Goal: Task Accomplishment & Management: Complete application form

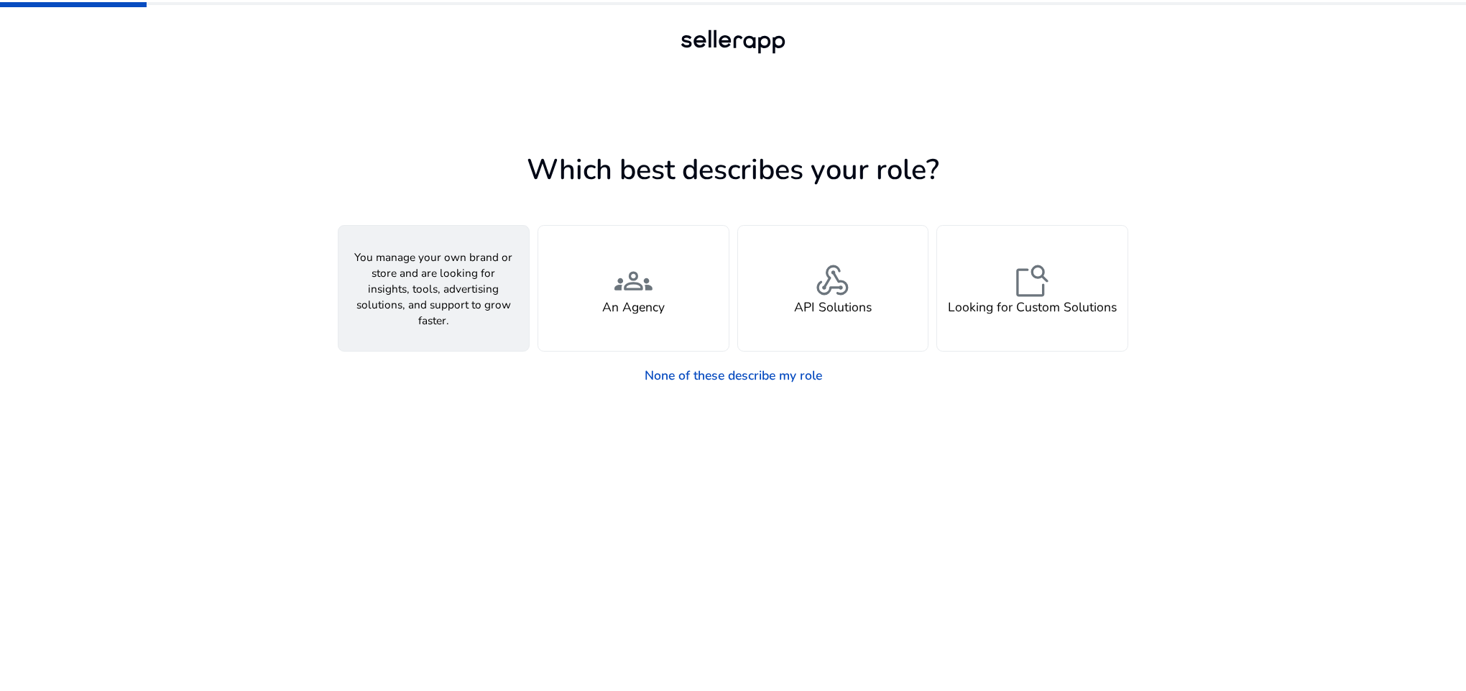
click at [457, 279] on div "person A Seller" at bounding box center [434, 288] width 190 height 125
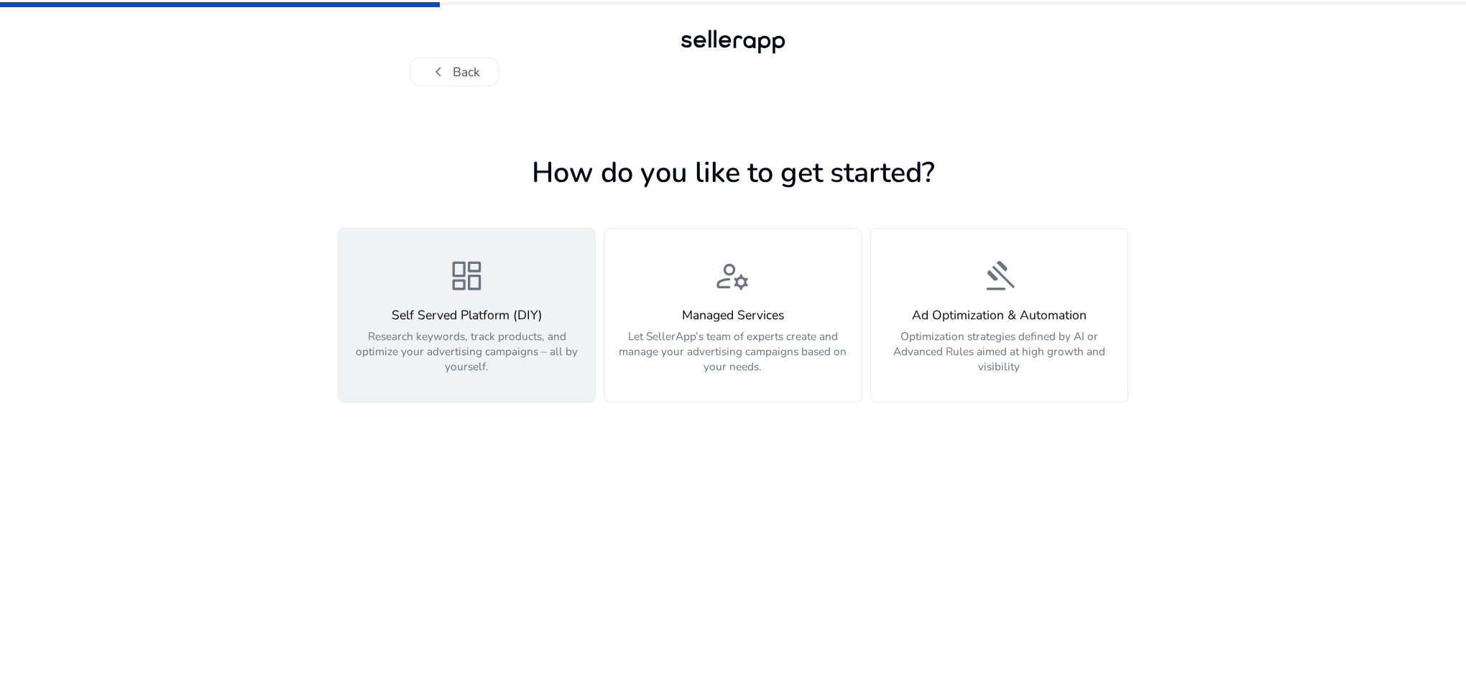
click at [451, 295] on span "dashboard" at bounding box center [467, 276] width 38 height 38
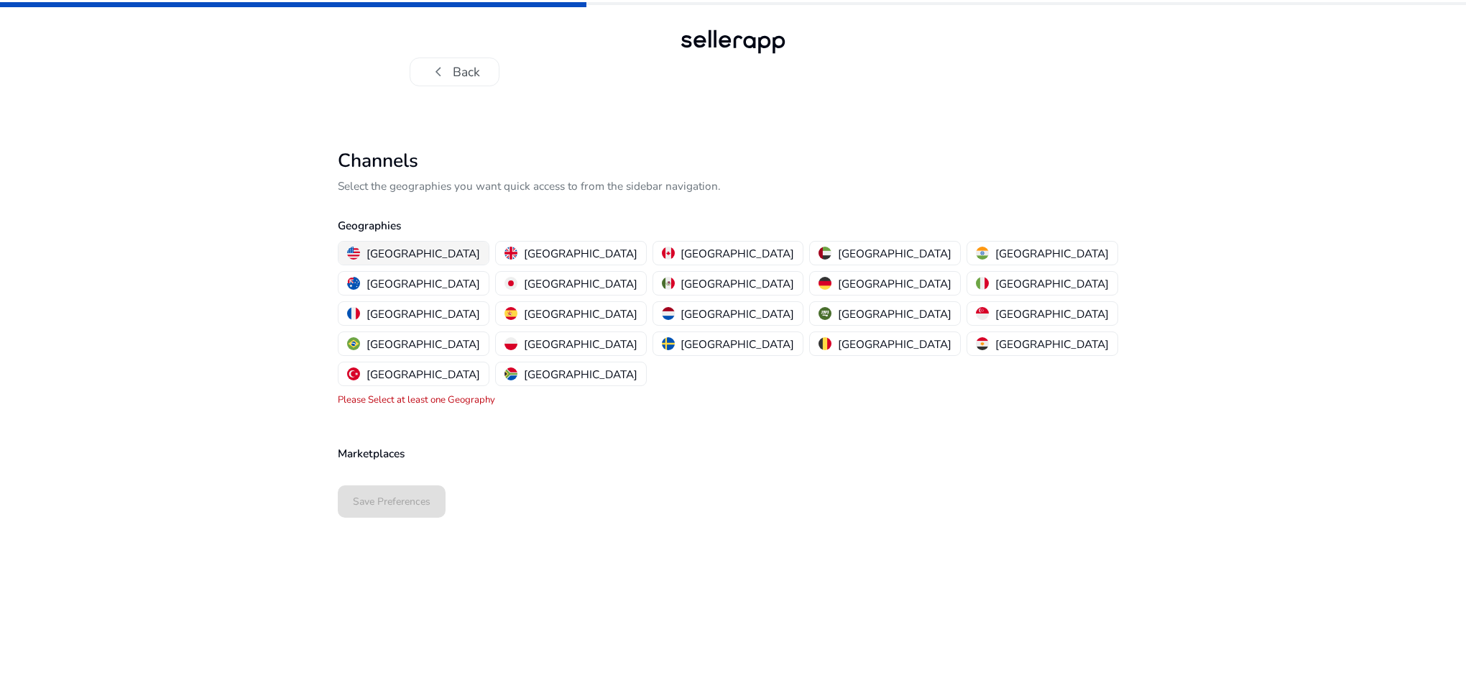
click at [400, 251] on p "[GEOGRAPHIC_DATA]" at bounding box center [424, 253] width 114 height 15
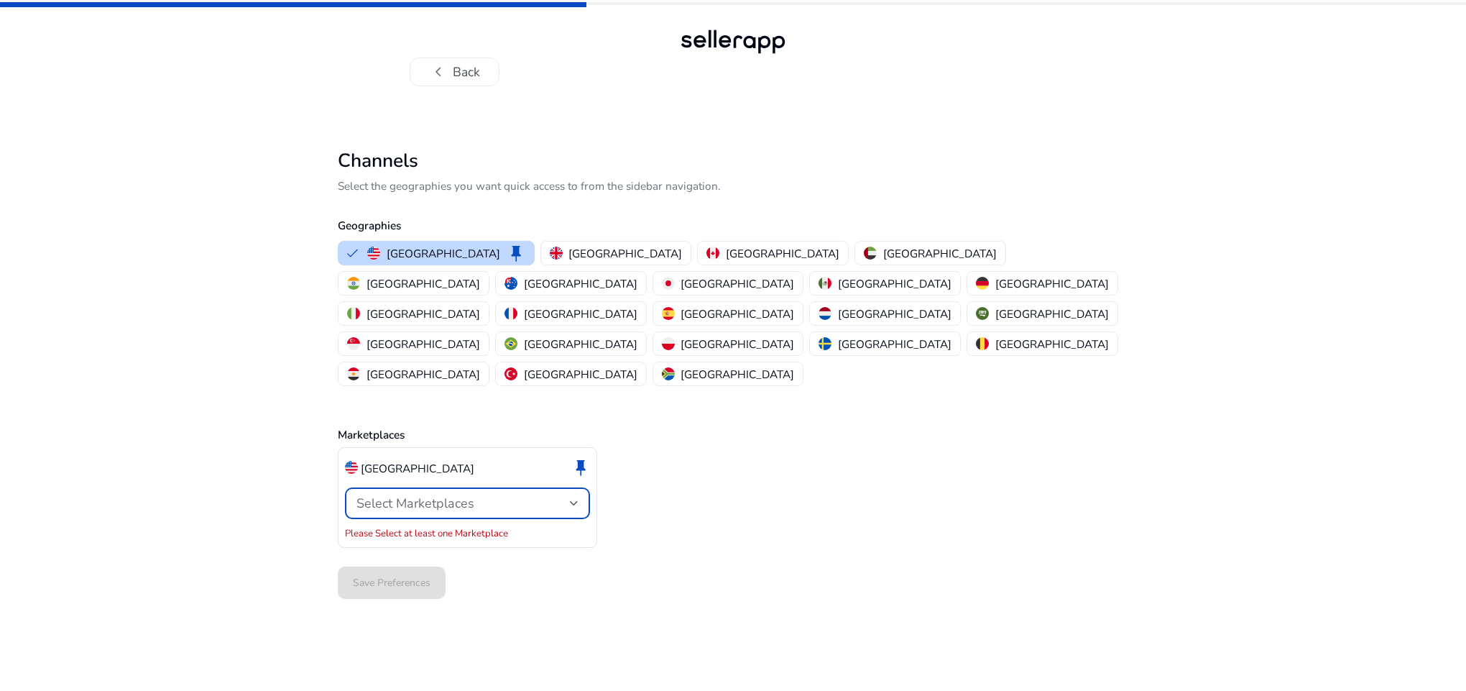
click at [451, 494] on span "Select Marketplaces" at bounding box center [415, 502] width 118 height 17
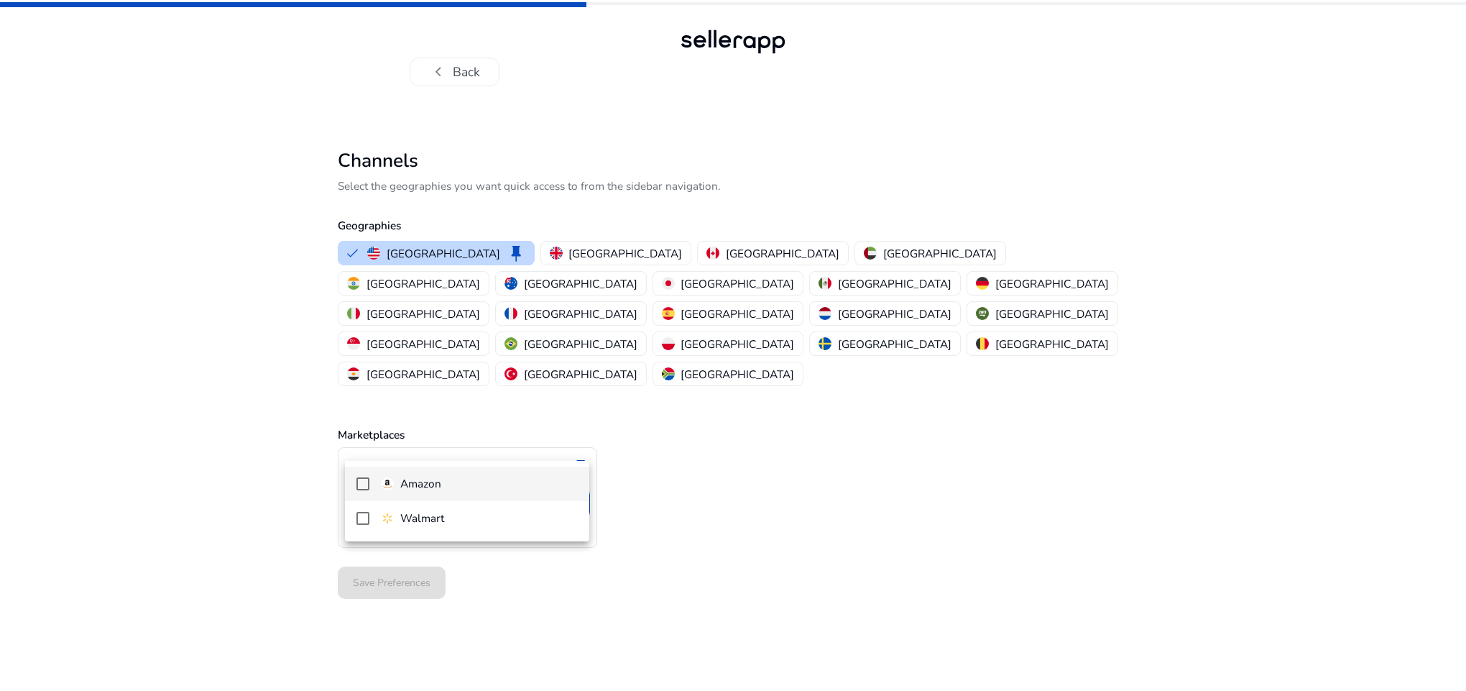
click at [364, 481] on mat-pseudo-checkbox at bounding box center [362, 483] width 13 height 13
click at [416, 570] on div at bounding box center [733, 345] width 1466 height 691
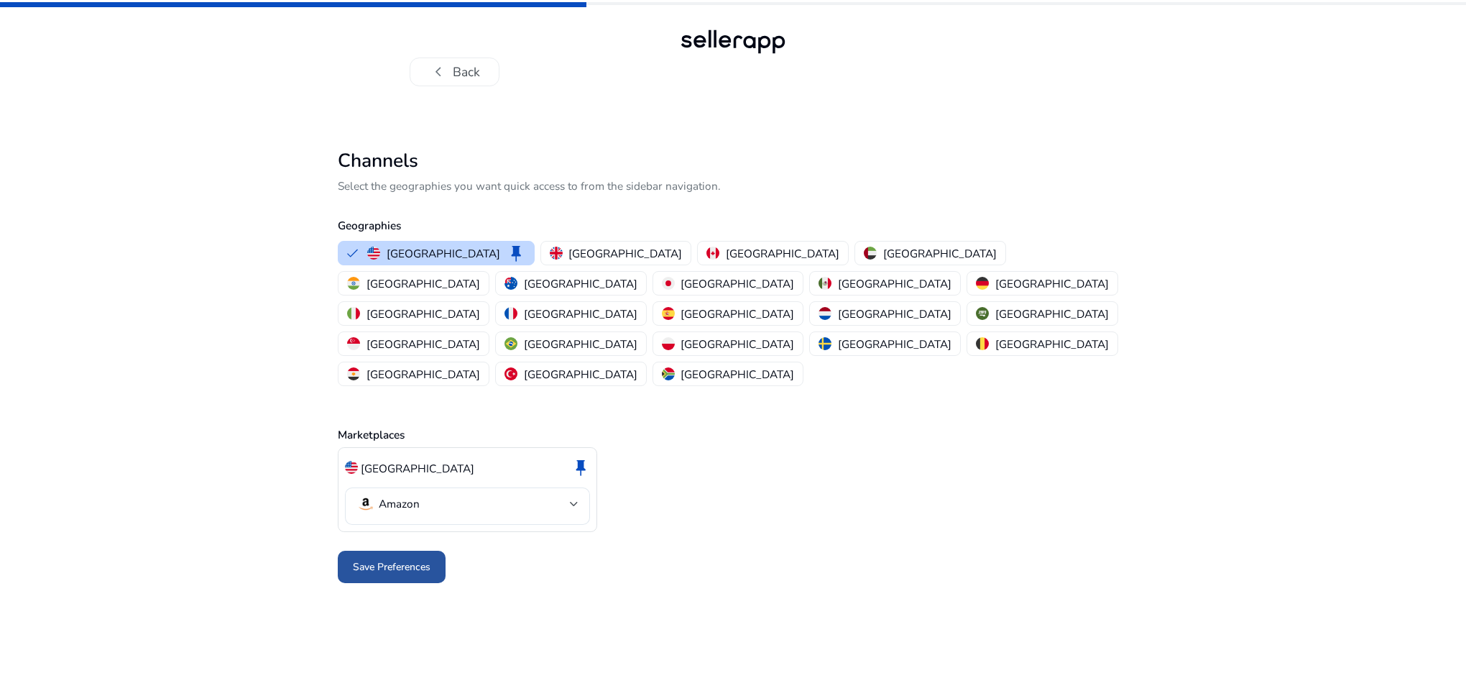
click at [376, 559] on span "Save Preferences" at bounding box center [392, 566] width 78 height 15
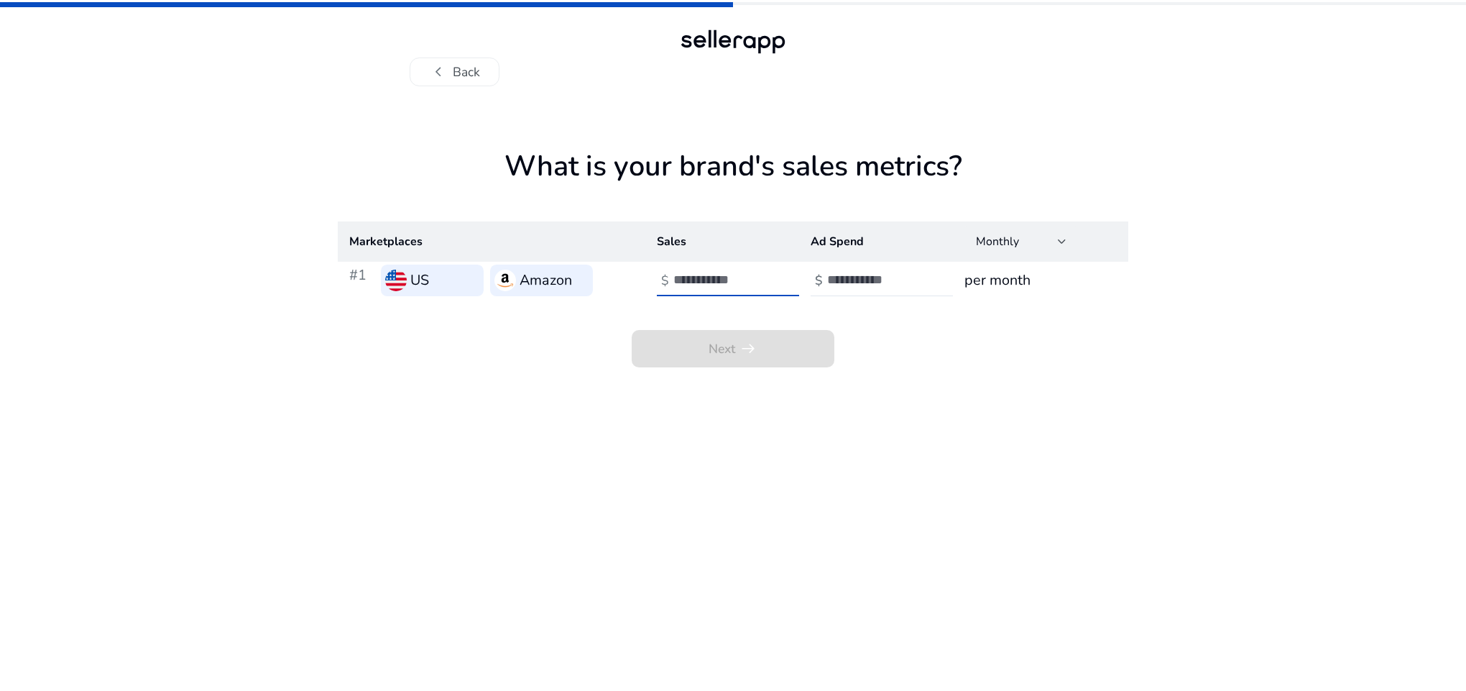
click at [736, 283] on input "number" at bounding box center [721, 280] width 97 height 16
click at [765, 280] on input "**" at bounding box center [721, 280] width 97 height 16
click at [764, 276] on input "*" at bounding box center [721, 280] width 97 height 16
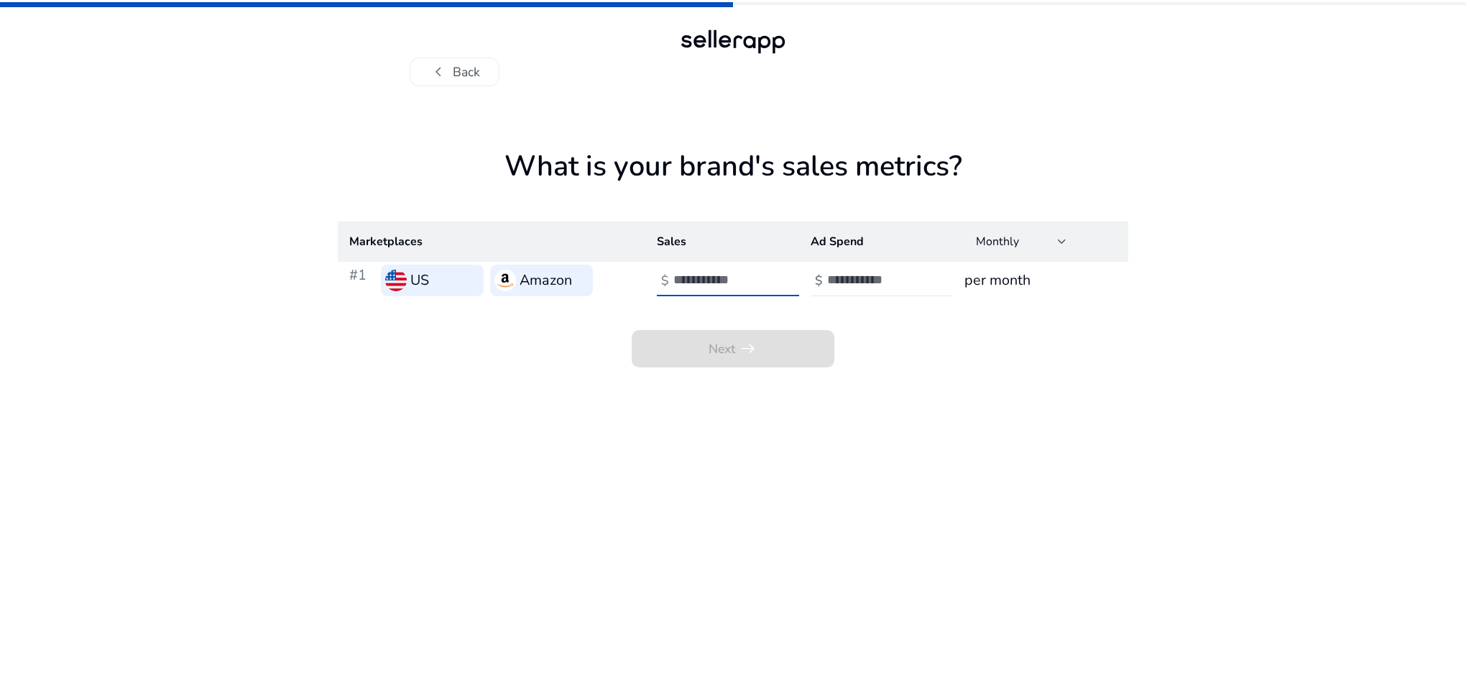
click at [764, 276] on input "*" at bounding box center [721, 280] width 97 height 16
click at [764, 276] on input "**" at bounding box center [721, 280] width 97 height 16
type input "**"
click at [764, 276] on input "**" at bounding box center [721, 280] width 97 height 16
click at [887, 283] on input "number" at bounding box center [875, 280] width 97 height 16
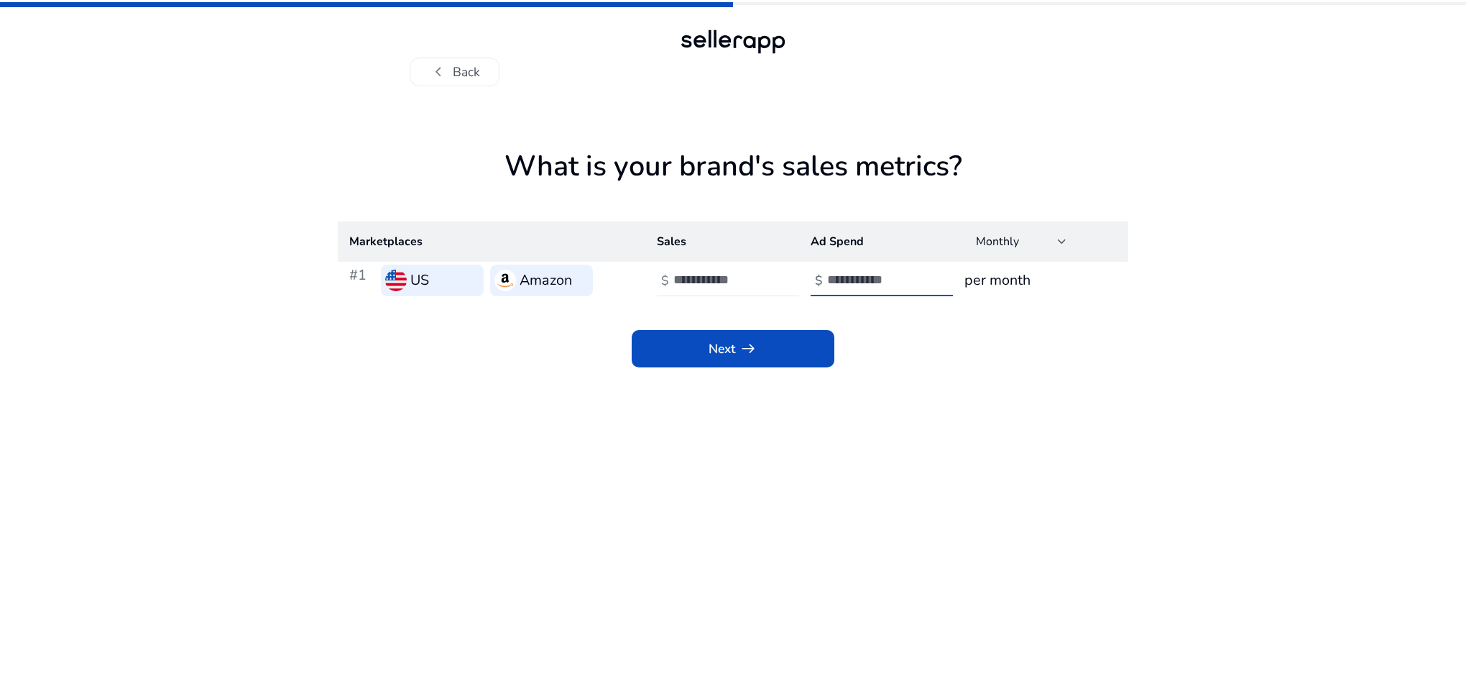
type input "*"
click at [917, 276] on input "*" at bounding box center [875, 280] width 97 height 16
click at [658, 348] on span at bounding box center [733, 348] width 203 height 34
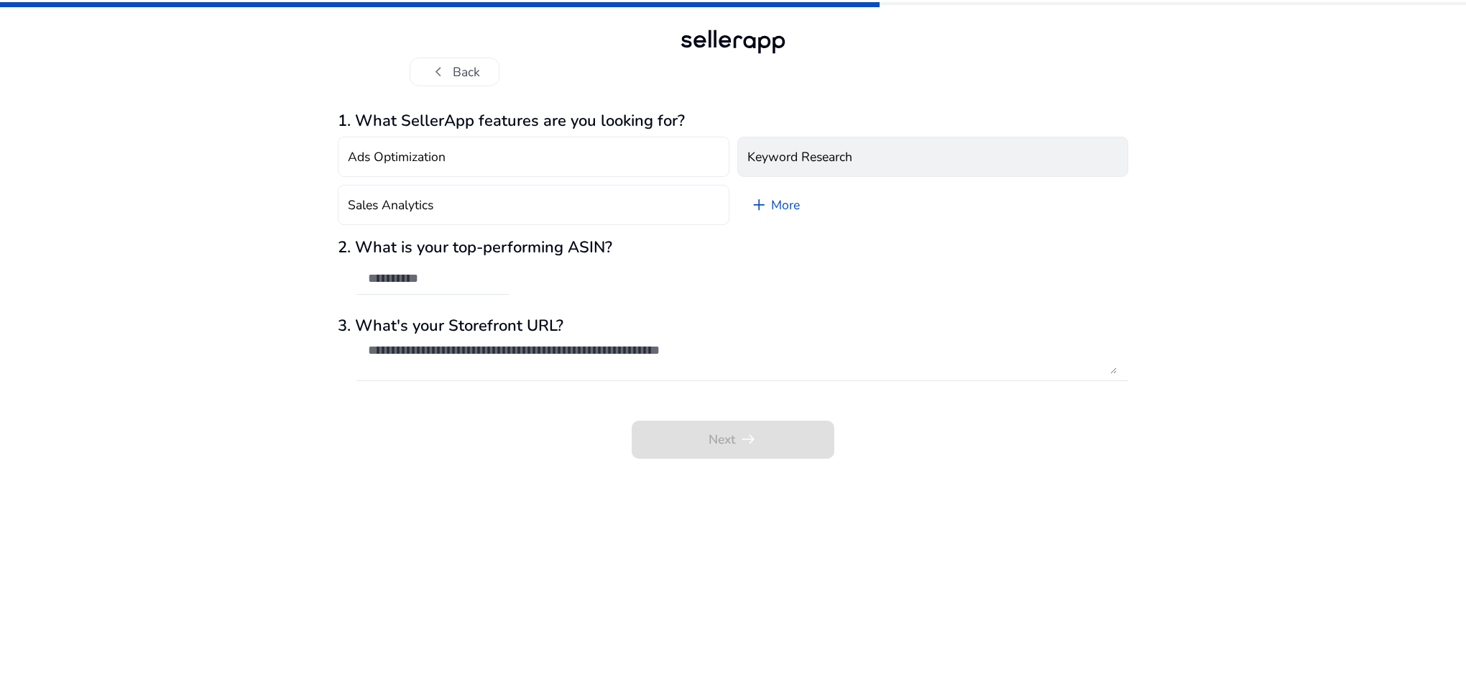
click at [824, 158] on h4 "Keyword Research" at bounding box center [799, 156] width 105 height 15
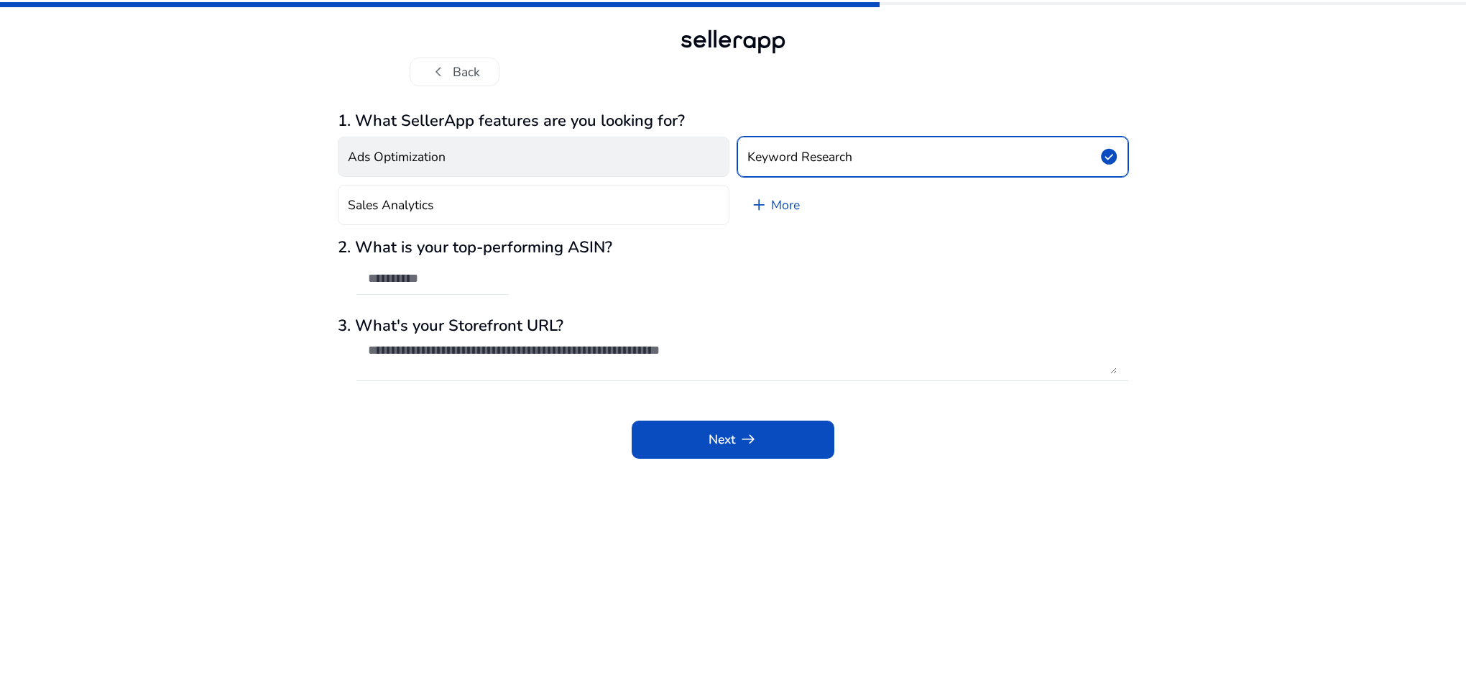
click at [459, 151] on button "Ads Optimization" at bounding box center [534, 157] width 392 height 40
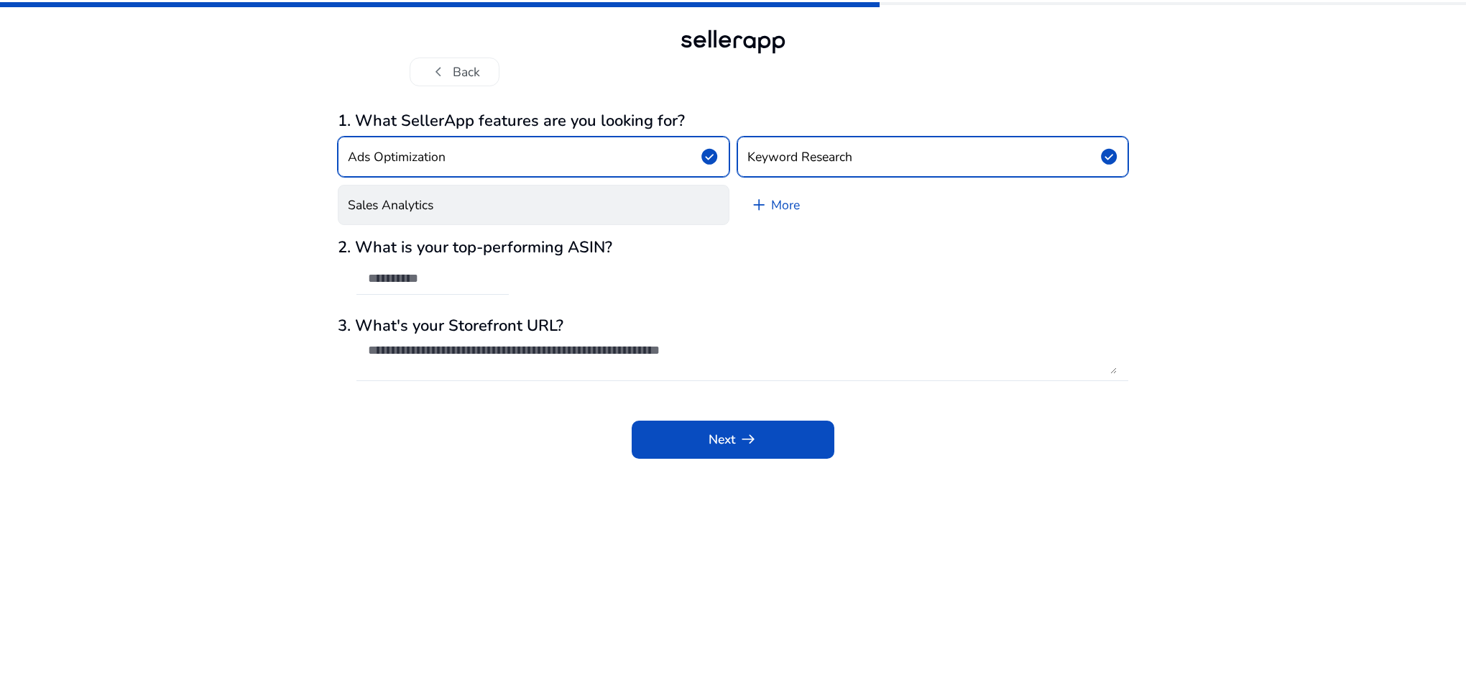
click at [557, 201] on button "Sales Analytics" at bounding box center [534, 205] width 392 height 40
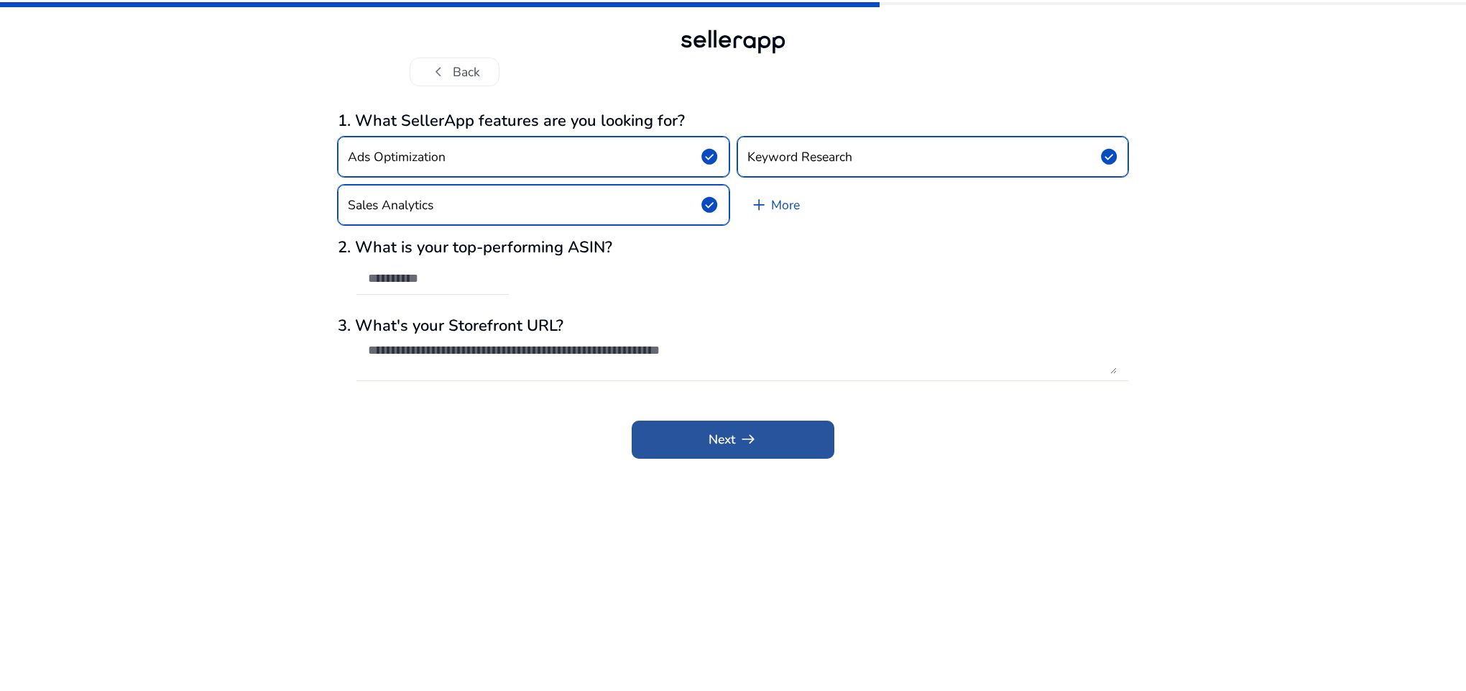
click at [774, 436] on span at bounding box center [733, 439] width 203 height 34
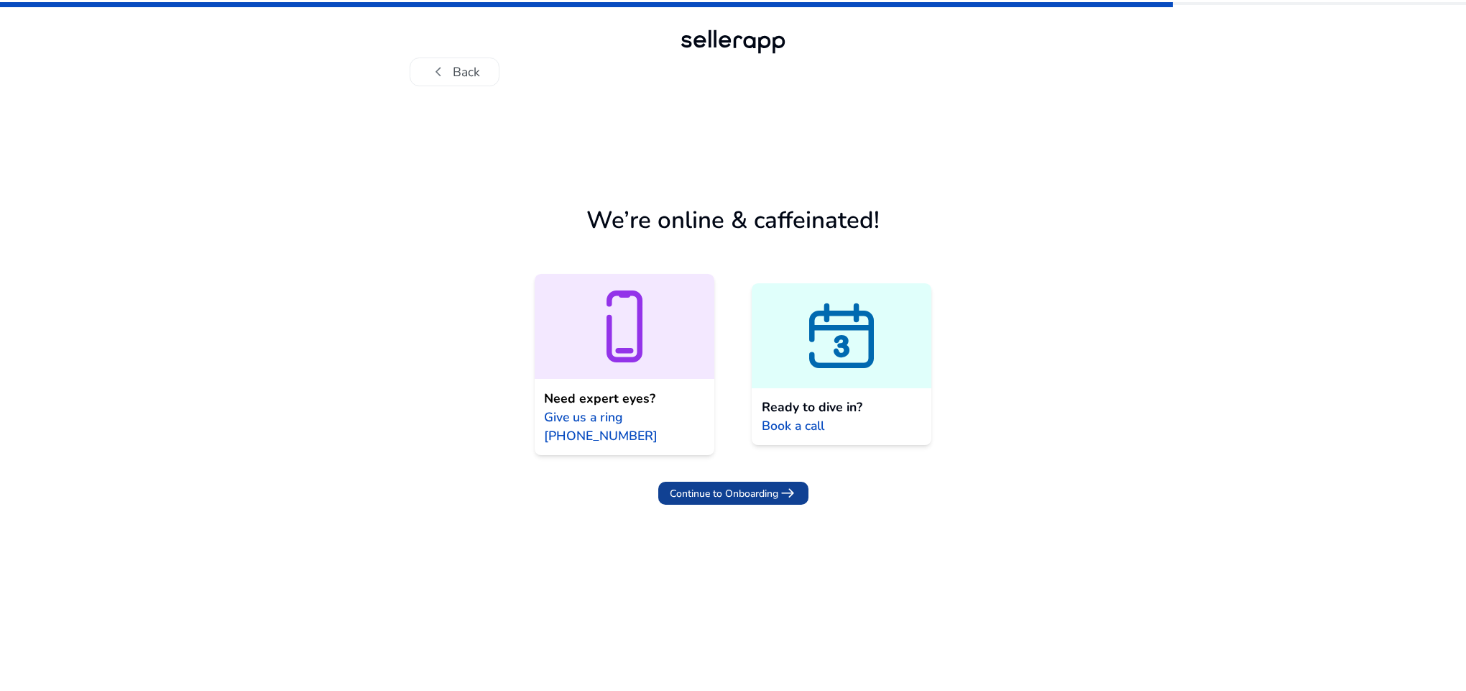
click at [773, 492] on span "Continue to Onboarding" at bounding box center [724, 493] width 109 height 15
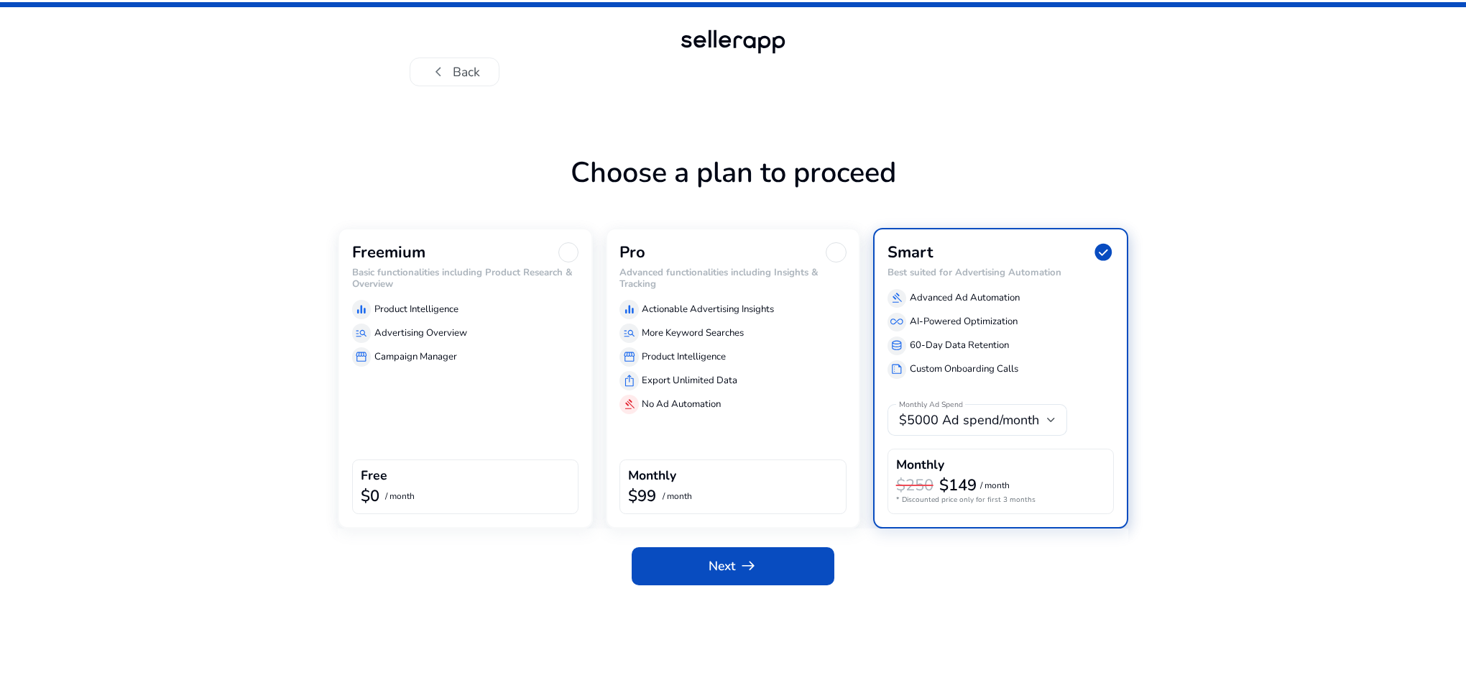
click at [569, 246] on div at bounding box center [568, 252] width 20 height 20
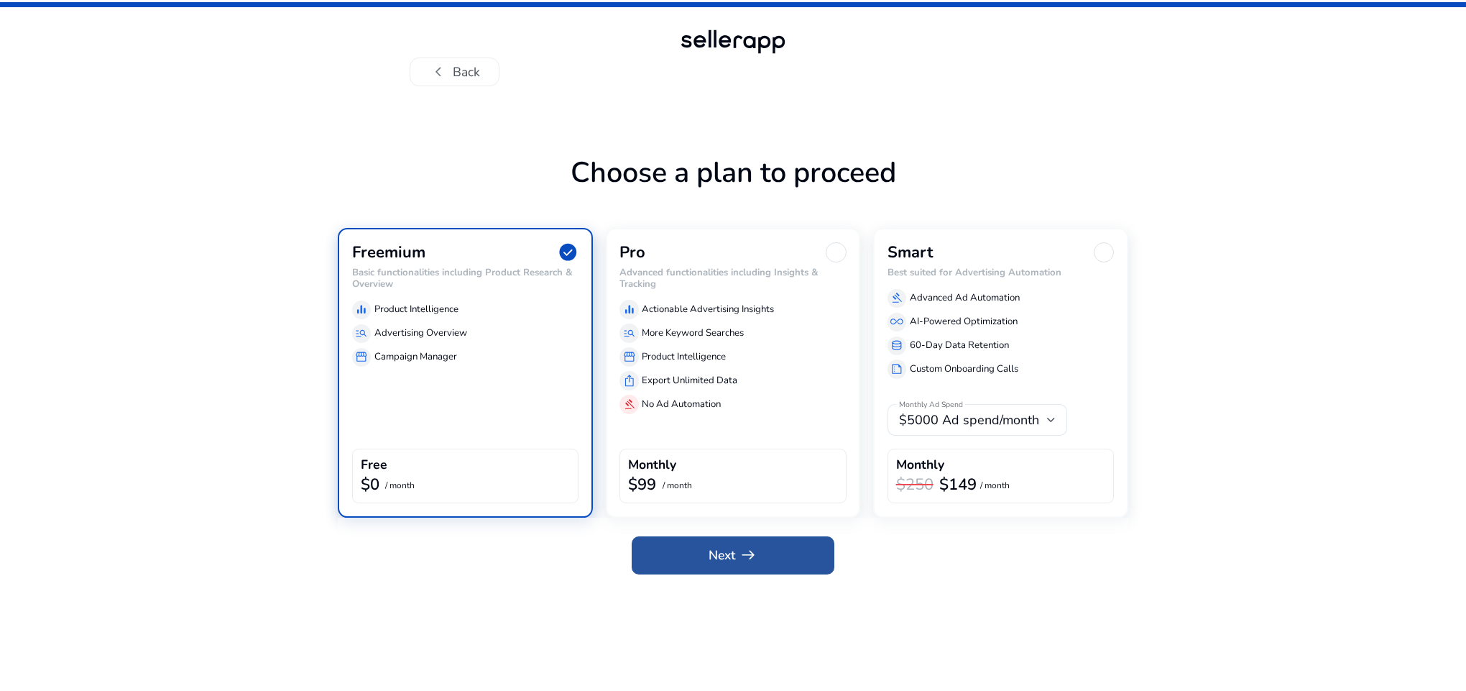
click at [746, 542] on span at bounding box center [733, 555] width 203 height 34
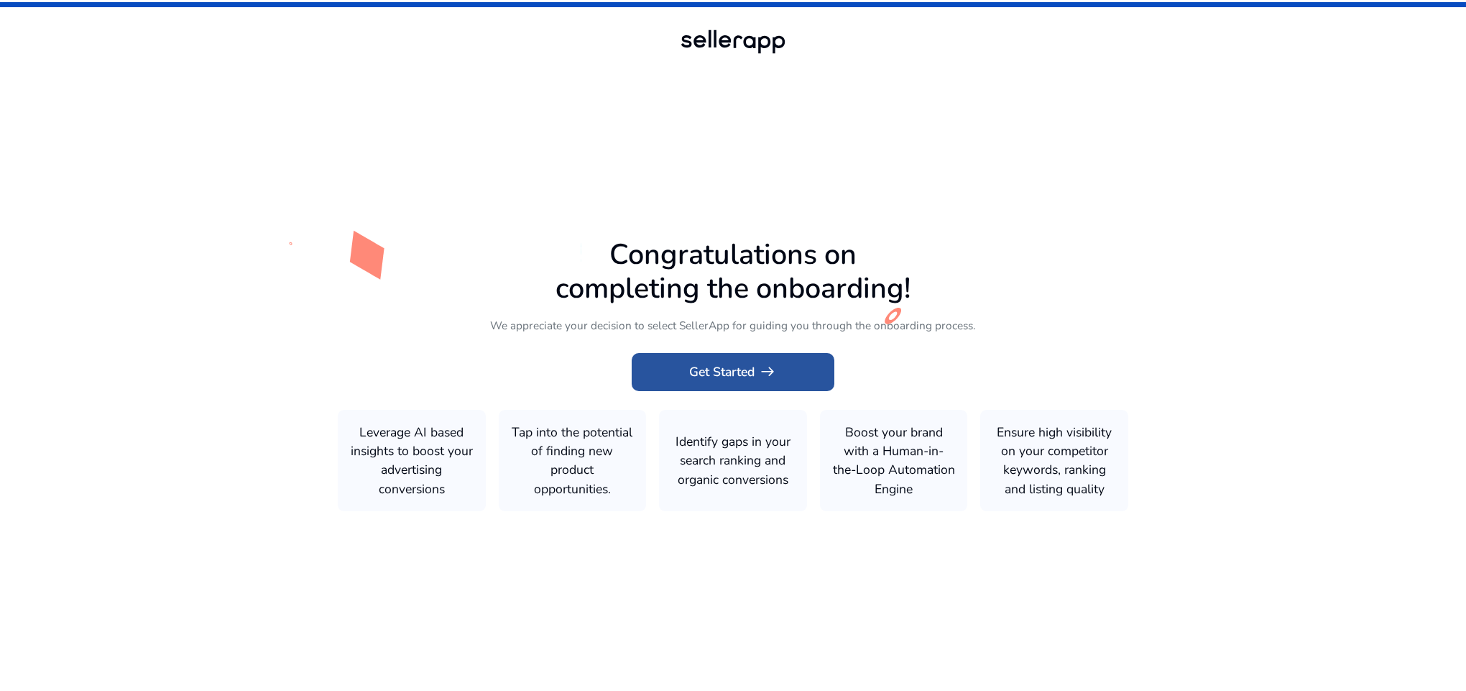
click at [770, 379] on span "arrow_right_alt" at bounding box center [767, 371] width 19 height 19
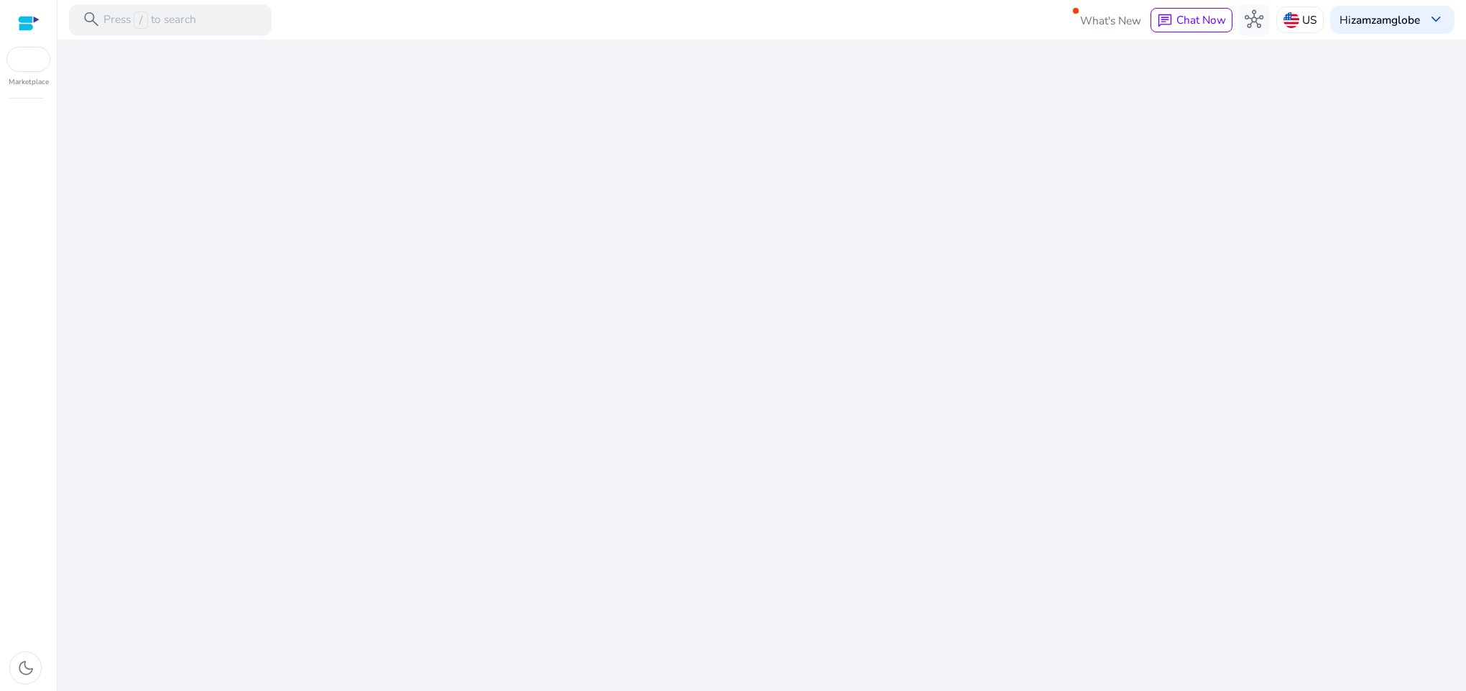
click at [763, 367] on div "We are getting things ready for you..." at bounding box center [762, 365] width 1396 height 651
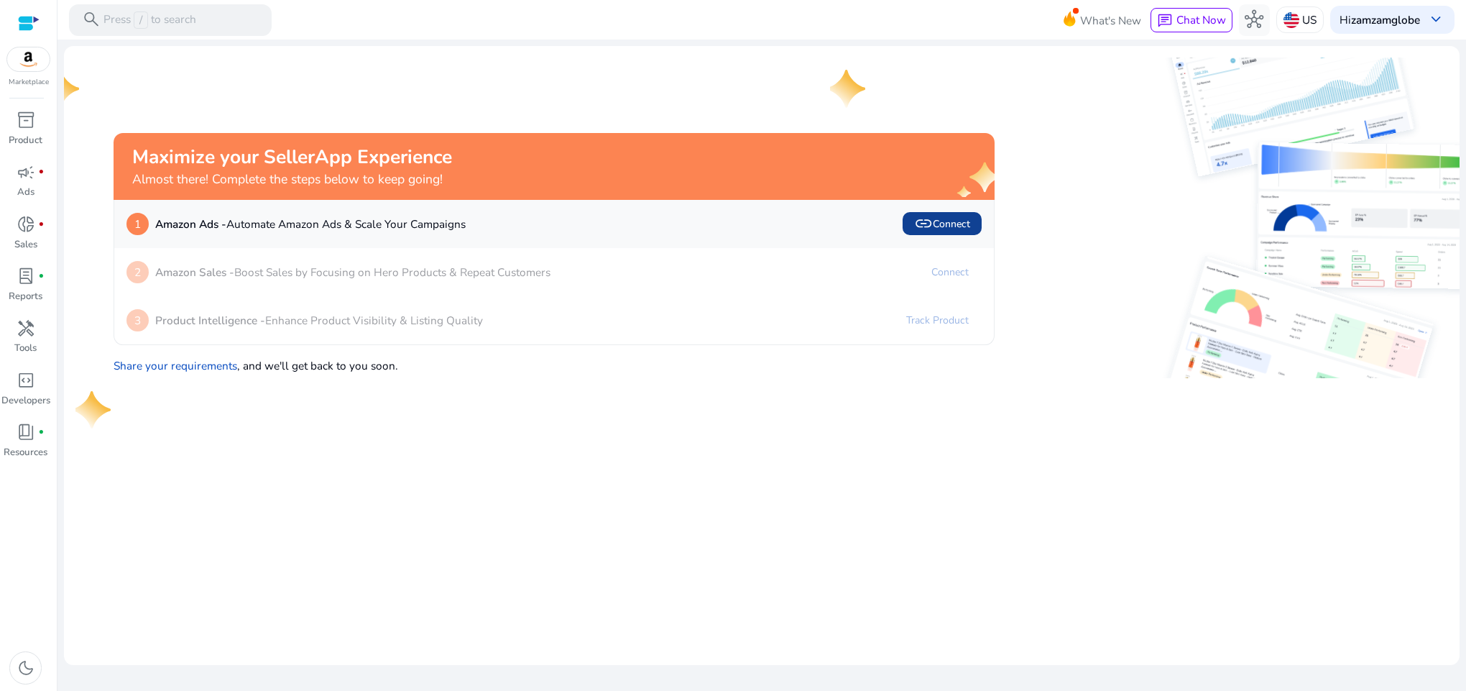
click at [927, 222] on span "link" at bounding box center [923, 223] width 19 height 19
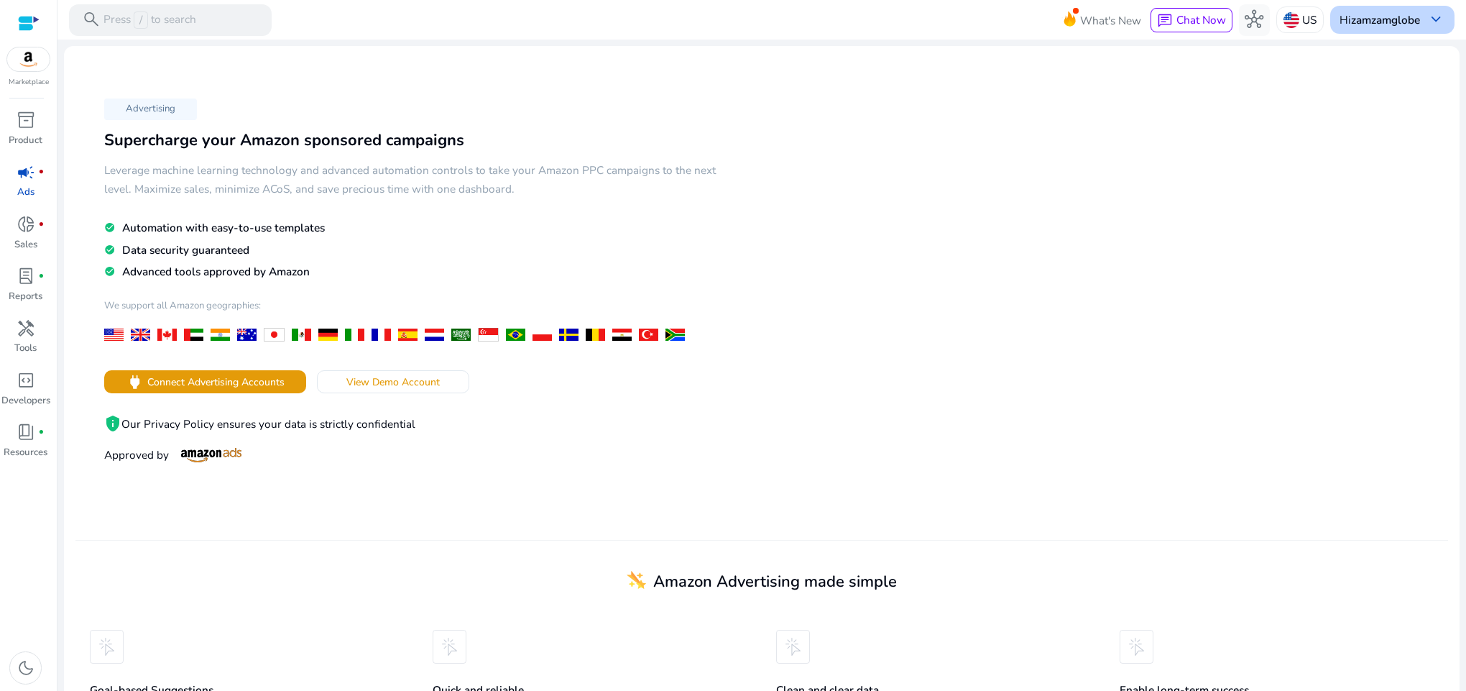
click at [1445, 11] on div "Hi zamzamglobe keyboard_arrow_down" at bounding box center [1392, 19] width 124 height 27
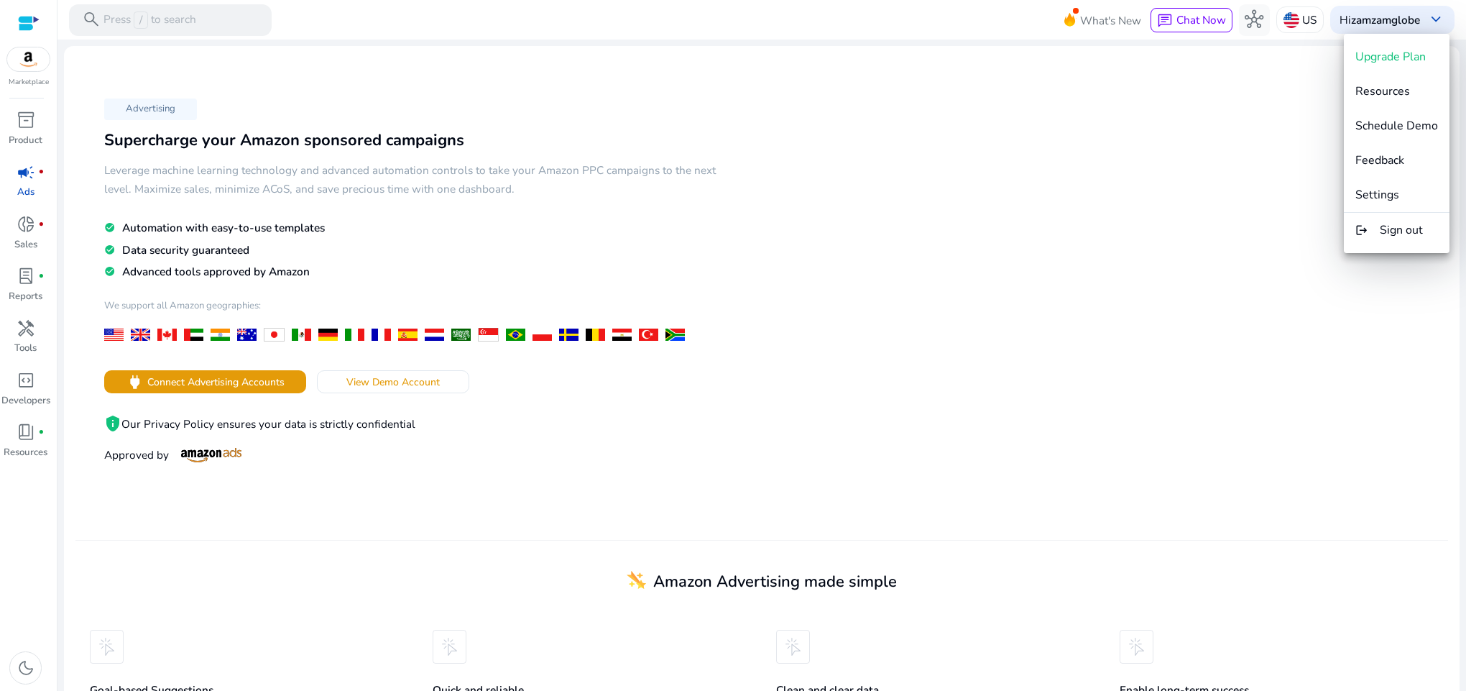
click at [1107, 106] on div at bounding box center [733, 345] width 1466 height 691
